Goal: Task Accomplishment & Management: Manage account settings

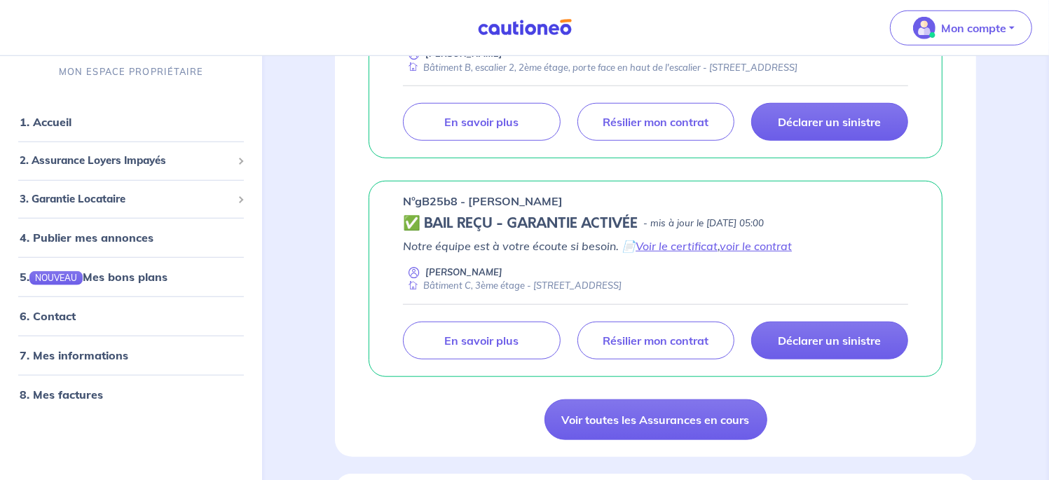
scroll to position [1025, 0]
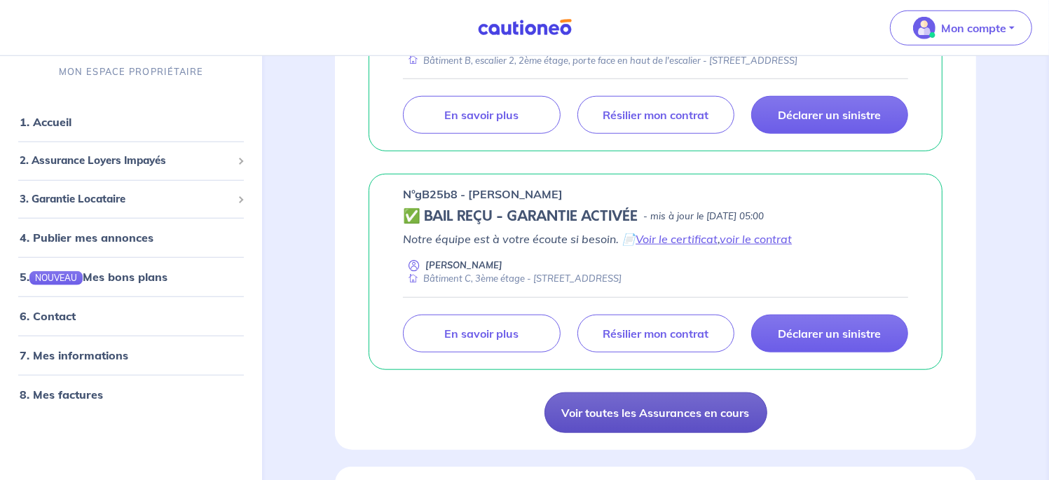
click at [698, 392] on link "Voir toutes les Assurances en cours" at bounding box center [655, 412] width 223 height 41
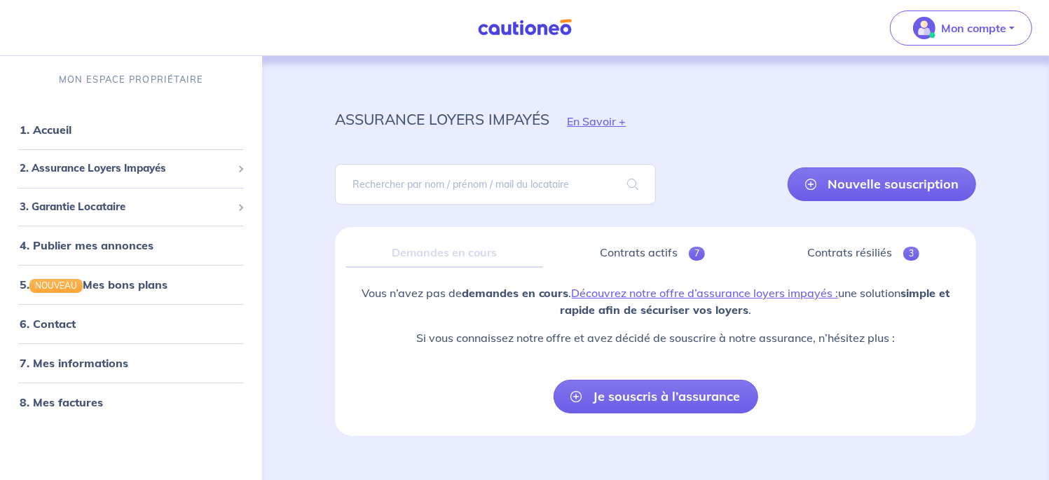
scroll to position [21, 0]
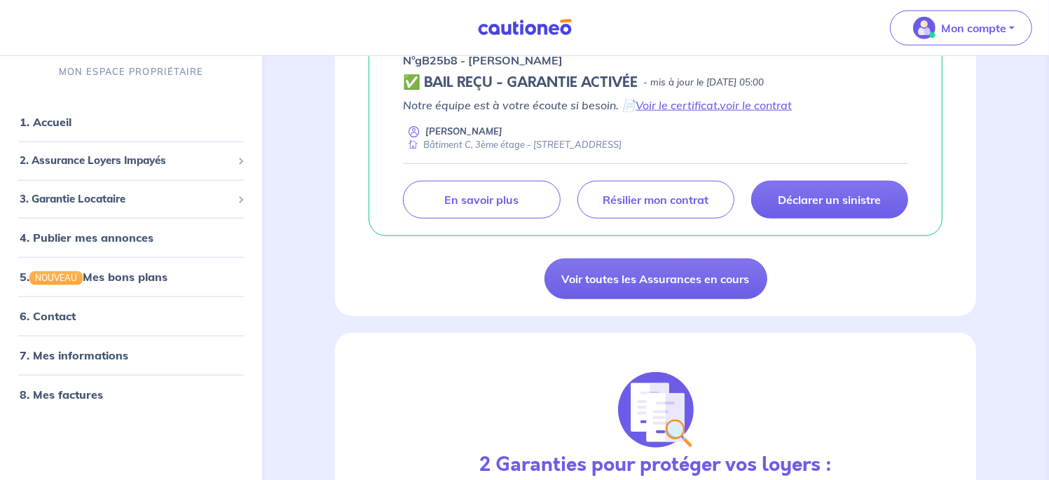
scroll to position [1163, 0]
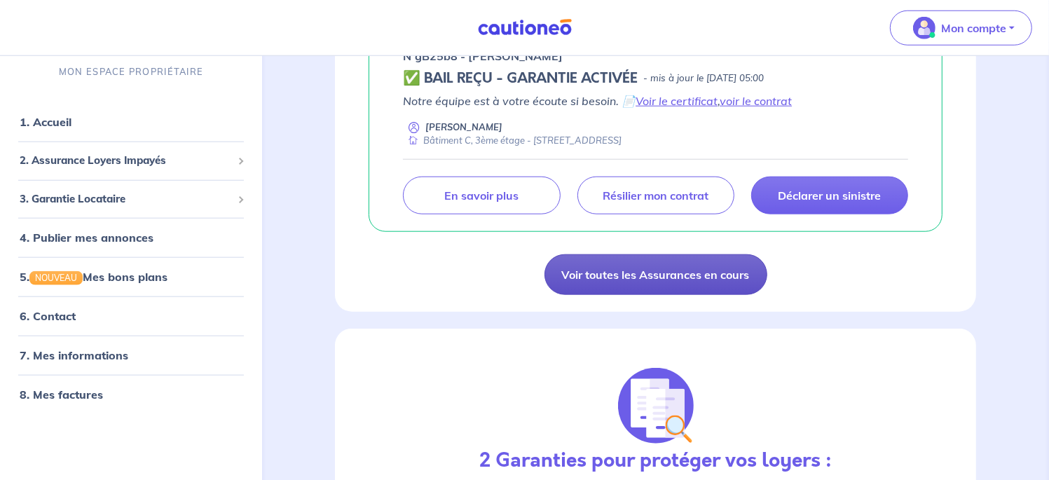
click at [724, 259] on link "Voir toutes les Assurances en cours" at bounding box center [655, 274] width 223 height 41
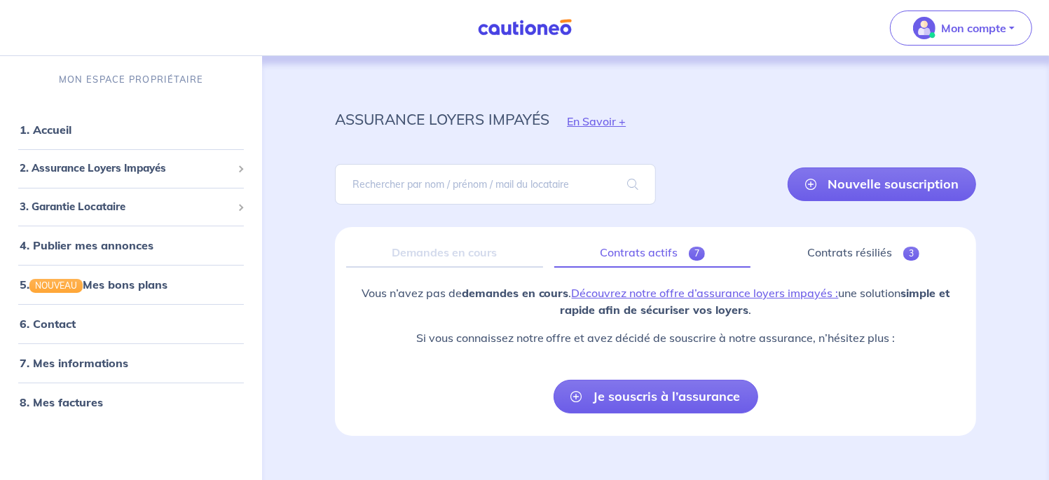
click at [664, 256] on link "Contrats actifs 7" at bounding box center [652, 252] width 196 height 29
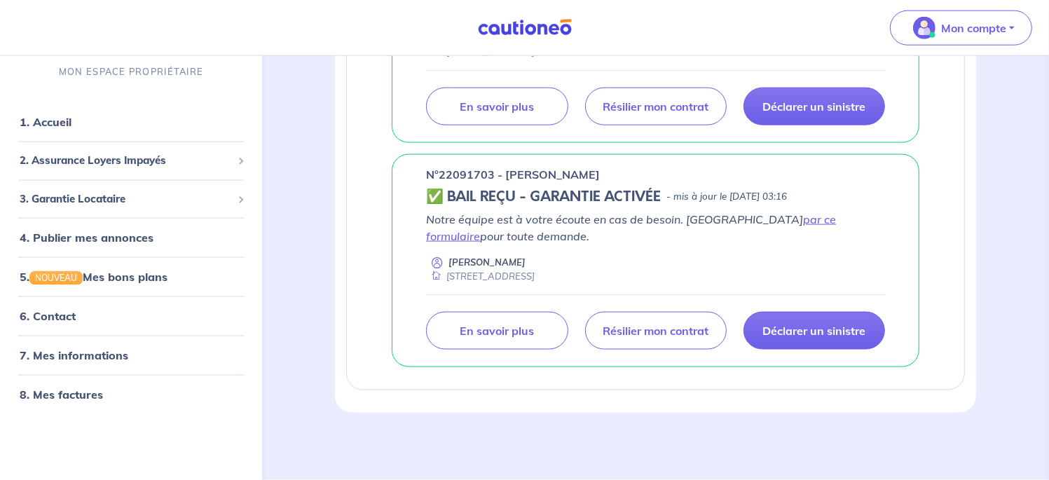
scroll to position [1573, 0]
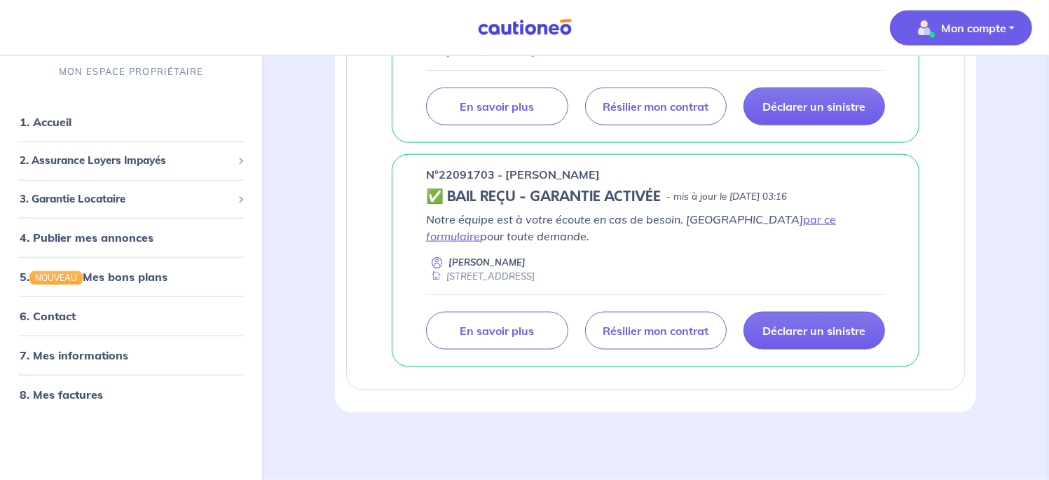
click at [977, 29] on p "Mon compte" at bounding box center [973, 28] width 65 height 17
click at [954, 124] on link "Me déconnecter" at bounding box center [947, 120] width 113 height 22
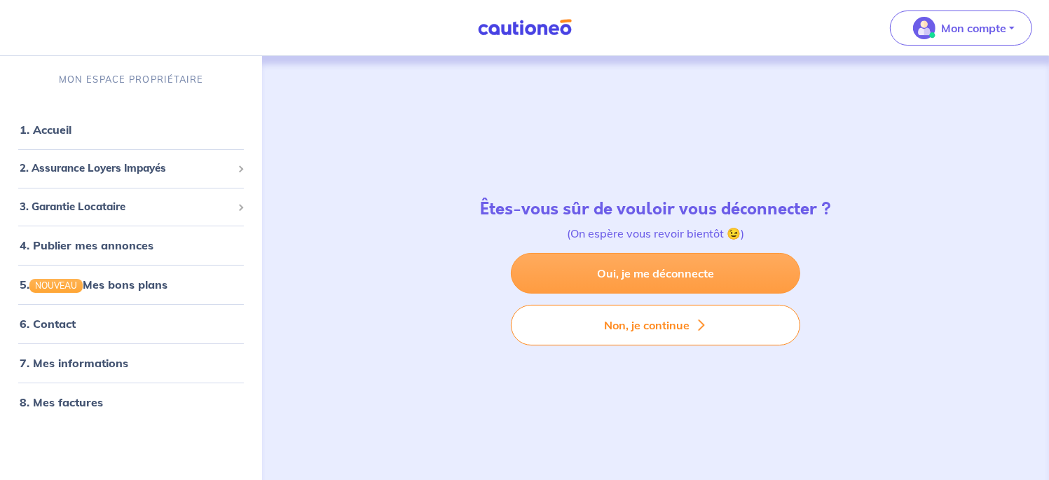
click at [680, 280] on link "Oui, je me déconnecte" at bounding box center [655, 273] width 289 height 41
